Goal: Information Seeking & Learning: Learn about a topic

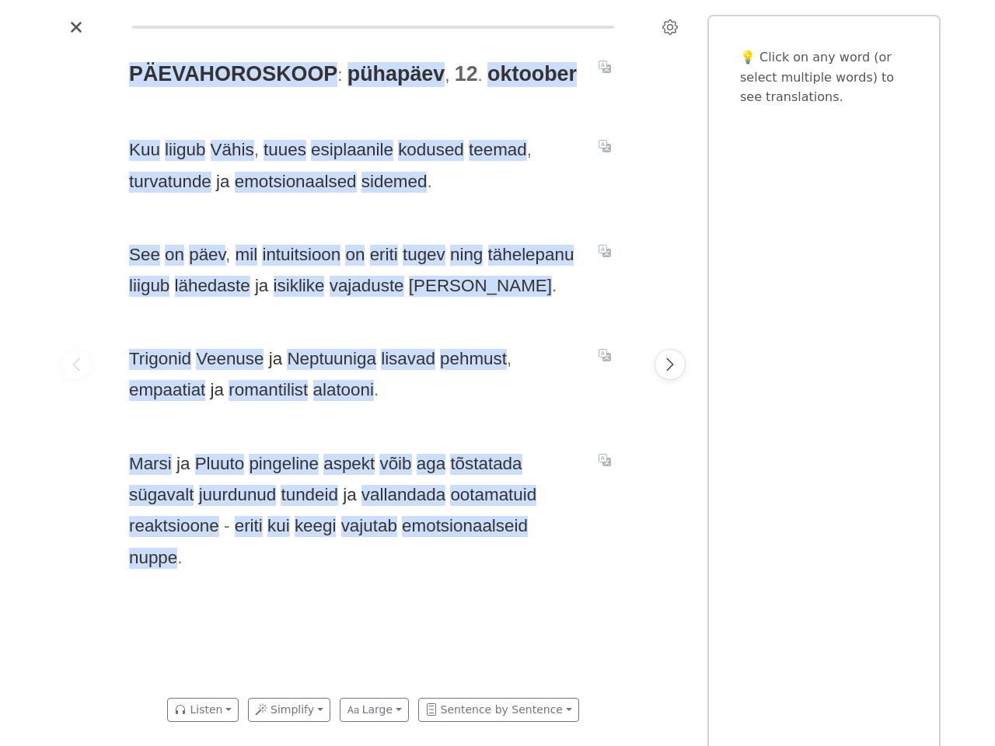
click at [497, 373] on span "Trigonid Veenuse ja Neptuuniga lisavad pehmust , empaatiat ja romantilist alato…" at bounding box center [354, 375] width 451 height 63
click at [670, 27] on icon "Settings" at bounding box center [670, 27] width 16 height 16
click at [515, 75] on span "oktoober" at bounding box center [531, 74] width 89 height 25
click at [605, 67] on icon "Translate sentence" at bounding box center [605, 67] width 12 height 12
click at [144, 151] on span "Kuu" at bounding box center [144, 150] width 31 height 21
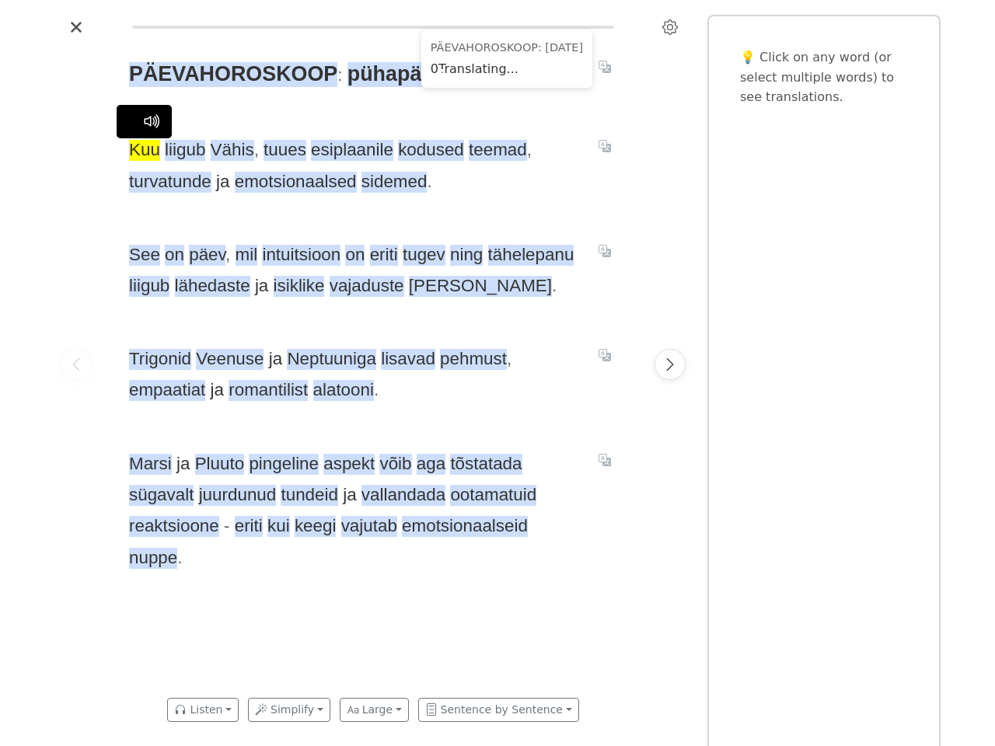
click at [185, 151] on span "liigub" at bounding box center [185, 150] width 40 height 21
